Goal: Find specific page/section: Find specific page/section

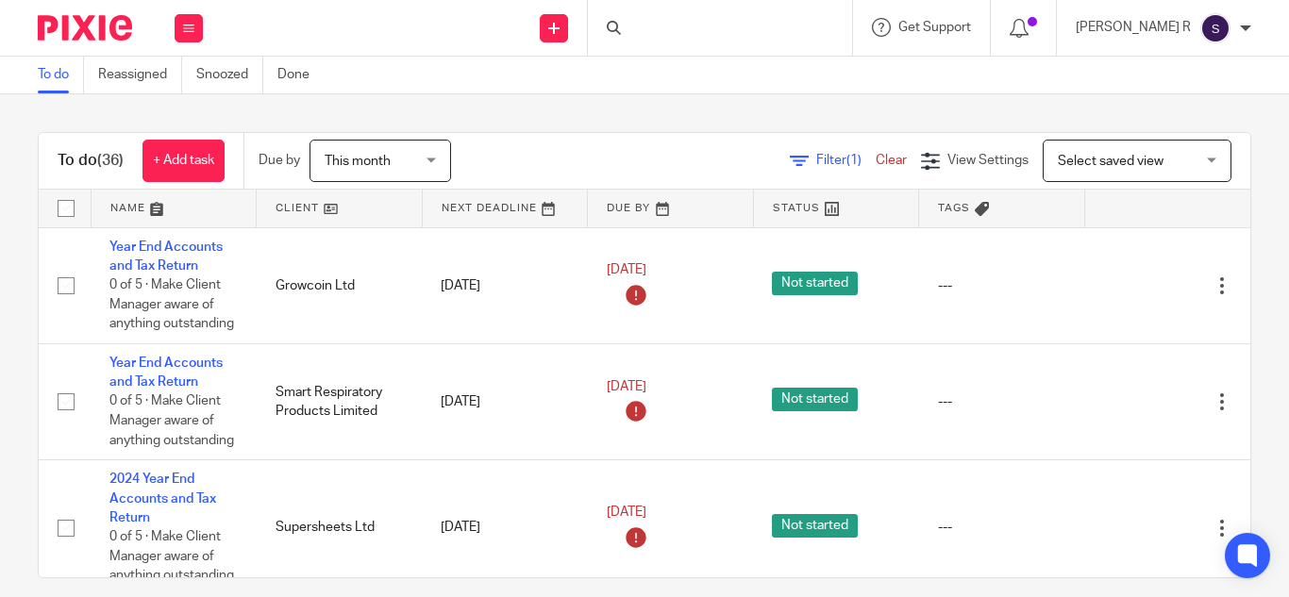
click at [734, 36] on div at bounding box center [720, 28] width 264 height 56
click at [721, 35] on input "Search" at bounding box center [711, 31] width 170 height 17
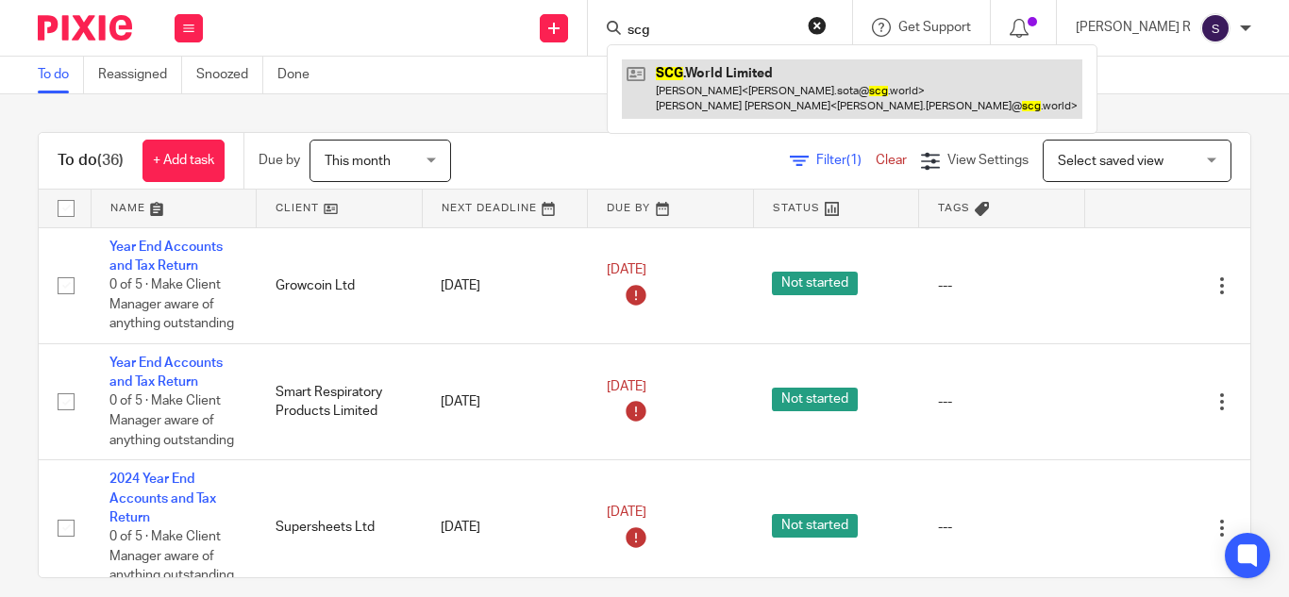
type input "scg"
click at [763, 80] on link at bounding box center [852, 88] width 461 height 59
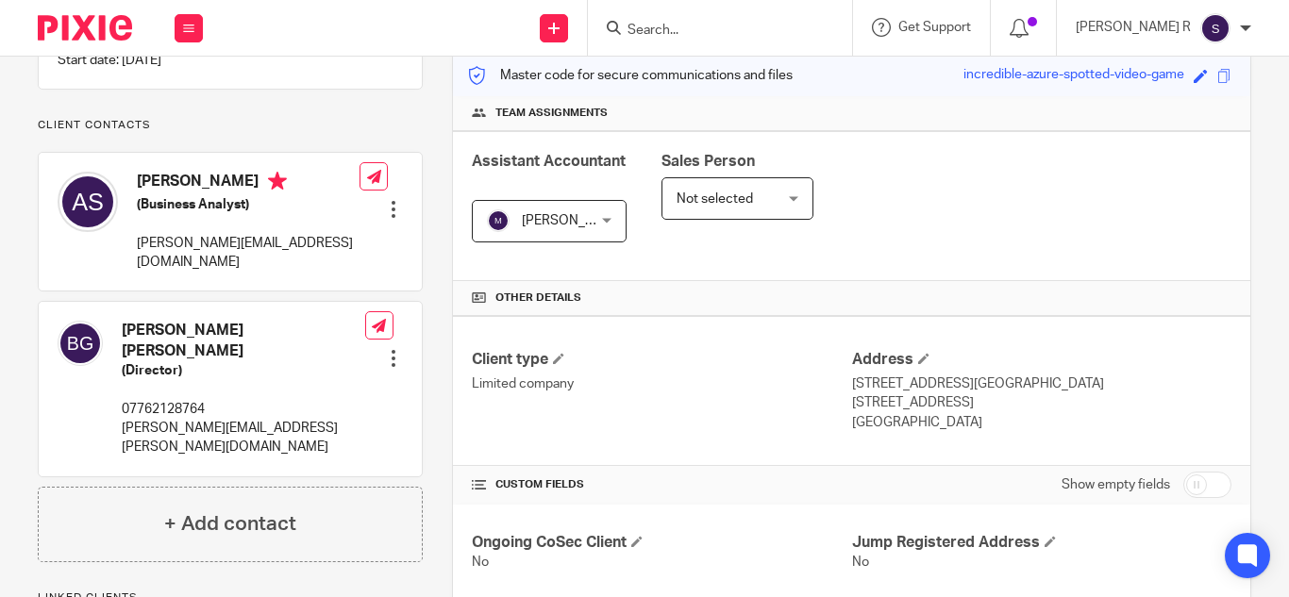
scroll to position [244, 0]
